Goal: Find specific page/section: Find specific page/section

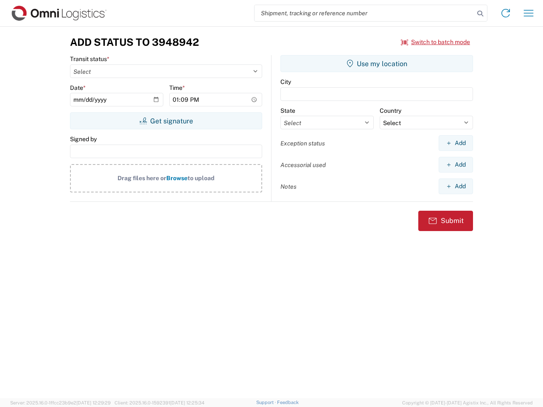
click at [364, 13] on input "search" at bounding box center [365, 13] width 220 height 16
click at [480, 14] on icon at bounding box center [480, 14] width 12 height 12
click at [506, 13] on icon at bounding box center [506, 13] width 14 height 14
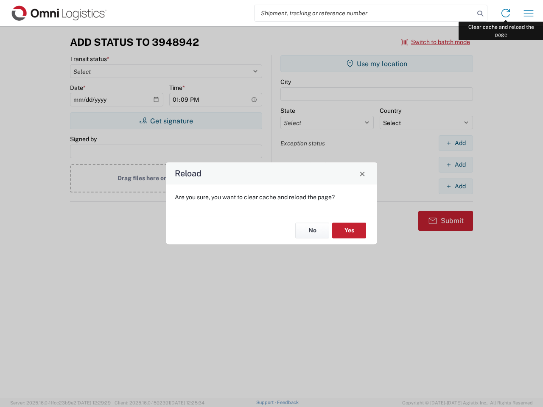
click at [529, 13] on div "Reload Are you sure, you want to clear cache and reload the page? No Yes" at bounding box center [271, 203] width 543 height 407
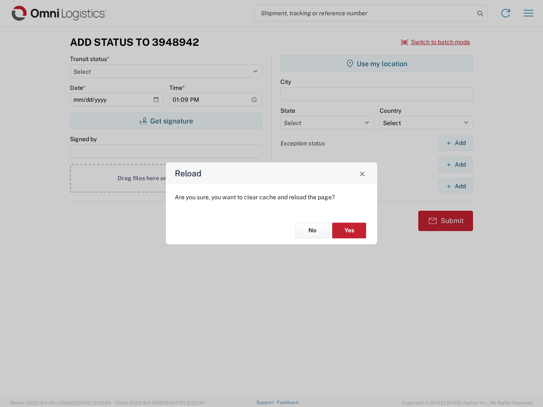
click at [436, 42] on div "Reload Are you sure, you want to clear cache and reload the page? No Yes" at bounding box center [271, 203] width 543 height 407
click at [166, 121] on div "Reload Are you sure, you want to clear cache and reload the page? No Yes" at bounding box center [271, 203] width 543 height 407
click at [377, 64] on div "Reload Are you sure, you want to clear cache and reload the page? No Yes" at bounding box center [271, 203] width 543 height 407
click at [456, 143] on div "Reload Are you sure, you want to clear cache and reload the page? No Yes" at bounding box center [271, 203] width 543 height 407
click at [456, 165] on div "Reload Are you sure, you want to clear cache and reload the page? No Yes" at bounding box center [271, 203] width 543 height 407
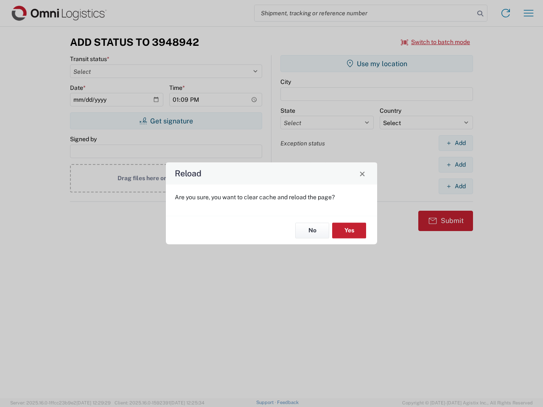
click at [456, 186] on div "Reload Are you sure, you want to clear cache and reload the page? No Yes" at bounding box center [271, 203] width 543 height 407
